Goal: Navigation & Orientation: Find specific page/section

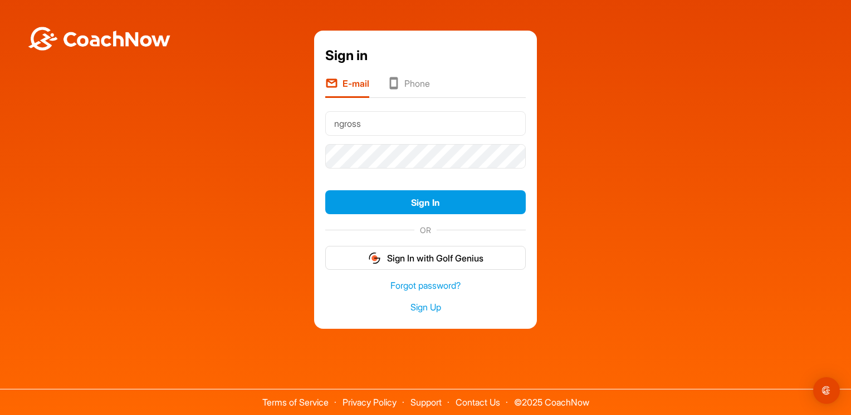
type input "[EMAIL_ADDRESS][DOMAIN_NAME]"
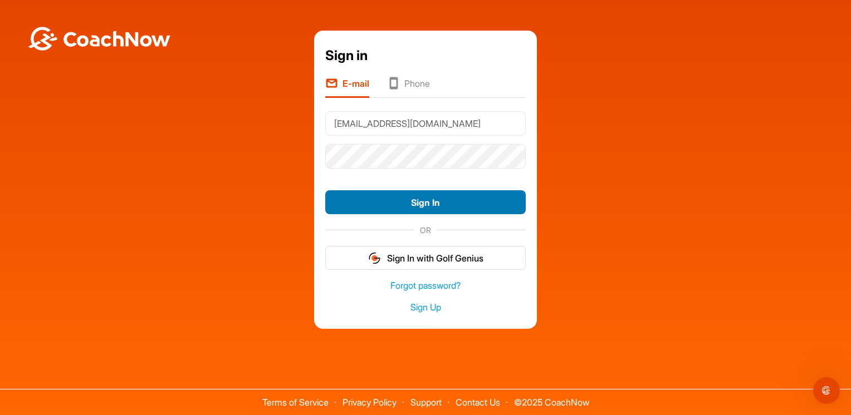
click at [479, 194] on button "Sign In" at bounding box center [425, 202] width 200 height 24
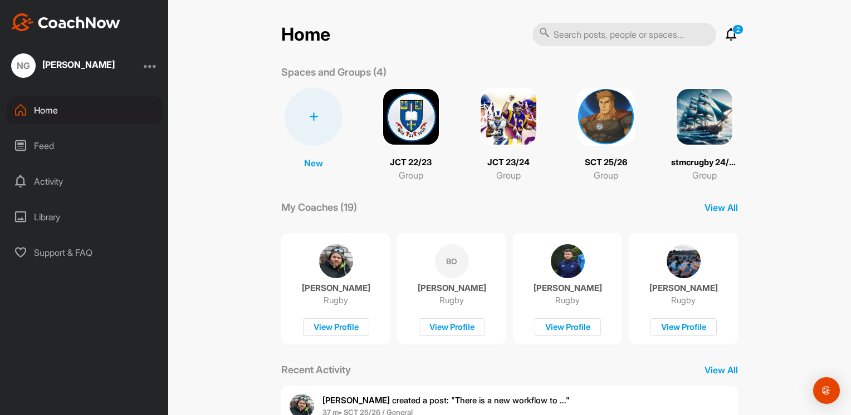
click at [57, 144] on div "Feed" at bounding box center [84, 146] width 157 height 28
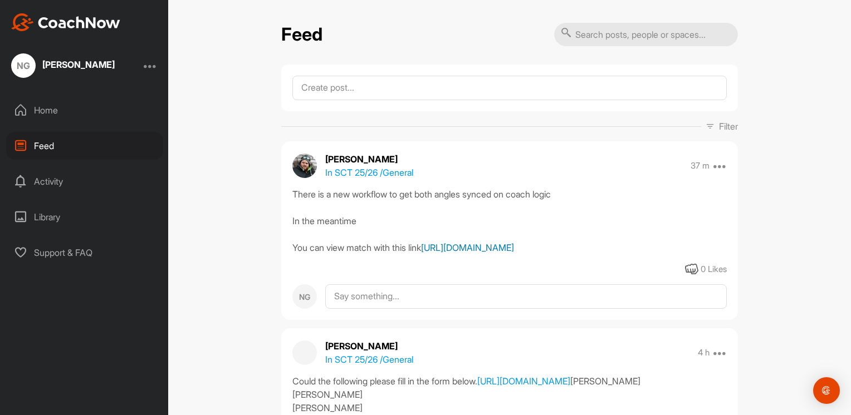
click at [421, 253] on link "[URL][DOMAIN_NAME]" at bounding box center [467, 247] width 93 height 11
